Goal: Task Accomplishment & Management: Manage account settings

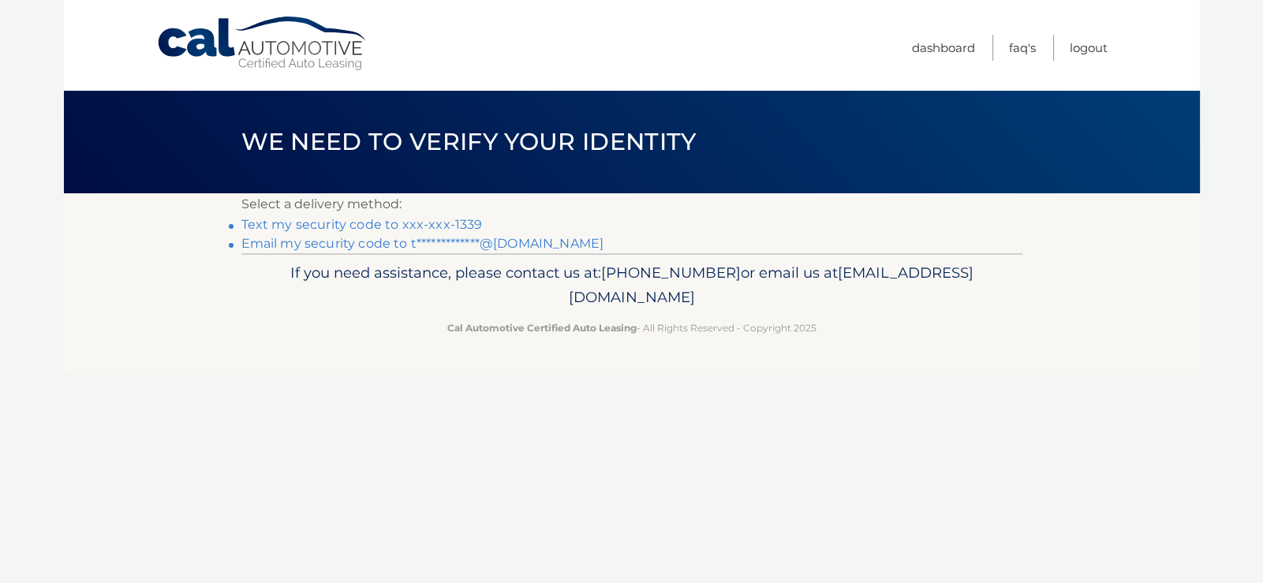
click at [383, 220] on link "Text my security code to xxx-xxx-1339" at bounding box center [361, 224] width 241 height 15
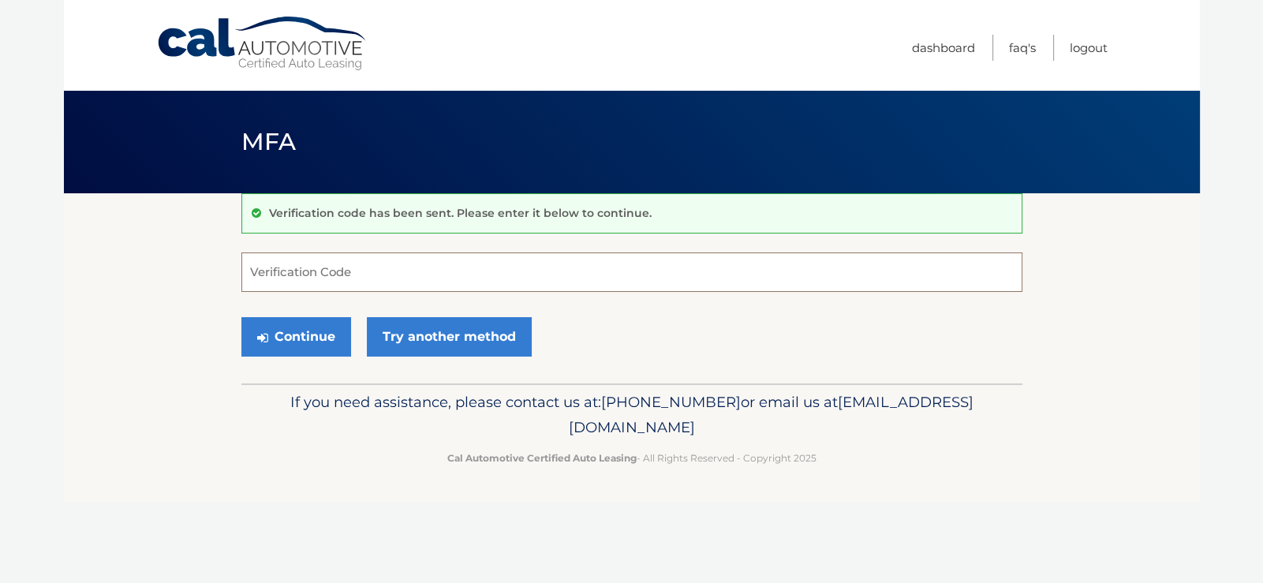
click at [380, 267] on input "Verification Code" at bounding box center [631, 271] width 781 height 39
click at [378, 263] on input "Verification Code" at bounding box center [631, 271] width 781 height 39
type input "336564"
click at [319, 334] on button "Continue" at bounding box center [296, 336] width 110 height 39
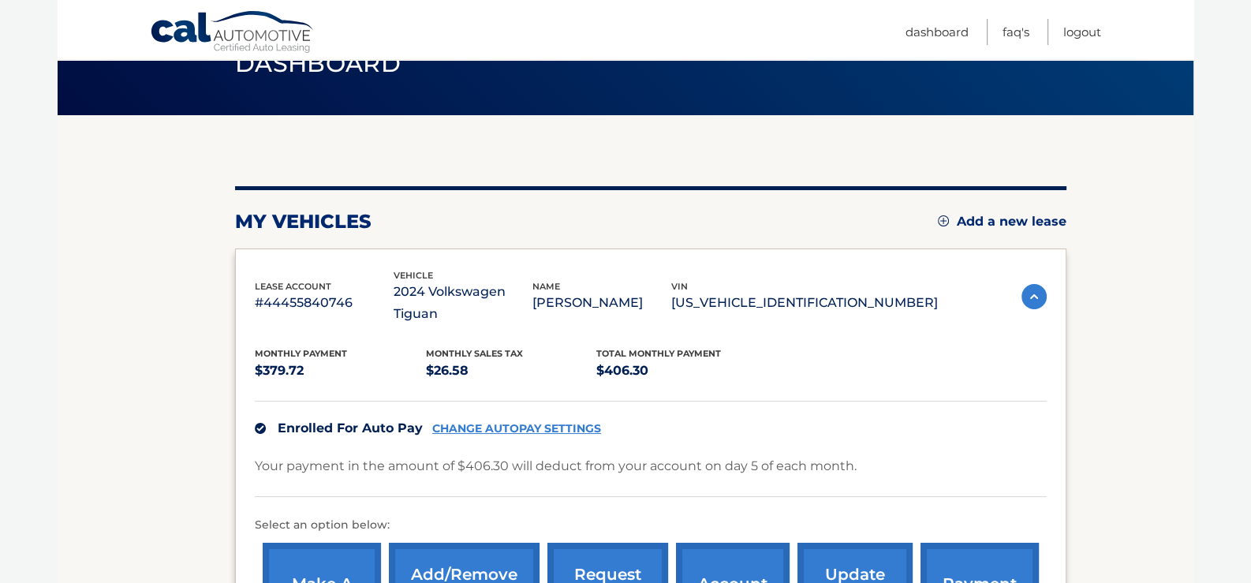
scroll to position [78, 0]
